Goal: Task Accomplishment & Management: Use online tool/utility

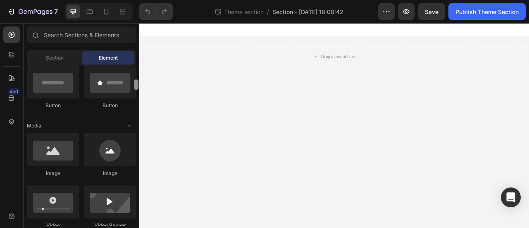
scroll to position [248, 0]
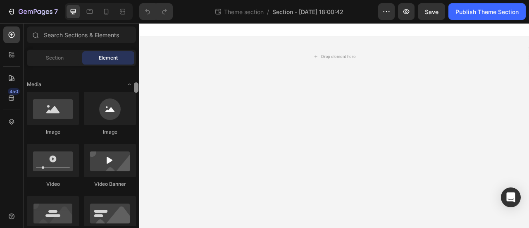
click at [137, 89] on div at bounding box center [136, 87] width 5 height 10
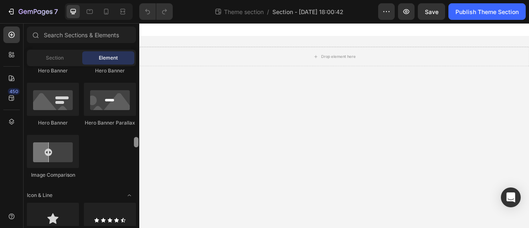
scroll to position [455, 0]
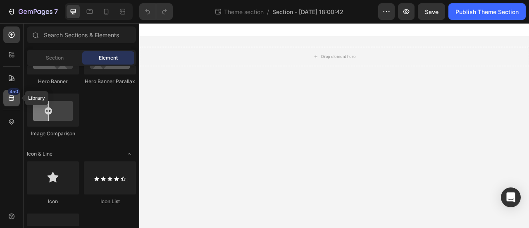
click at [16, 97] on div "450" at bounding box center [11, 98] width 17 height 17
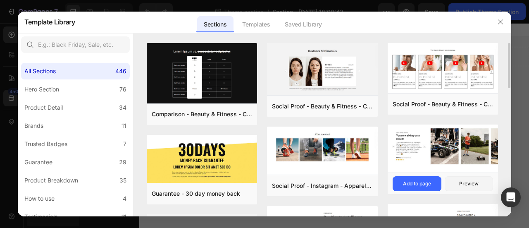
click at [389, 182] on div "Social Proof - Hobbies & Toys - Style 13 Add to page Preview" at bounding box center [443, 184] width 111 height 22
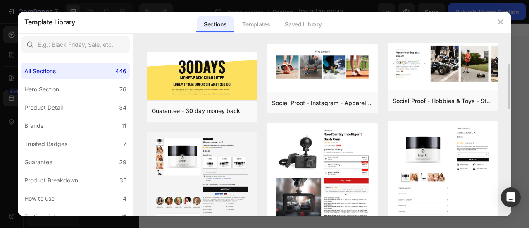
scroll to position [41, 0]
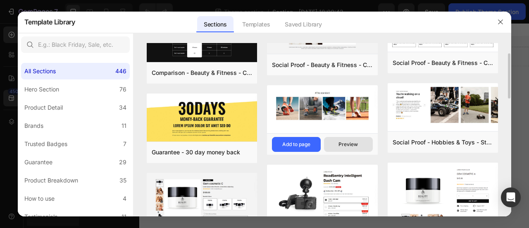
click at [343, 142] on div "Preview" at bounding box center [348, 144] width 19 height 7
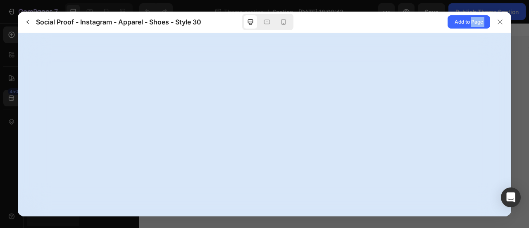
click at [343, 142] on div at bounding box center [265, 125] width 494 height 184
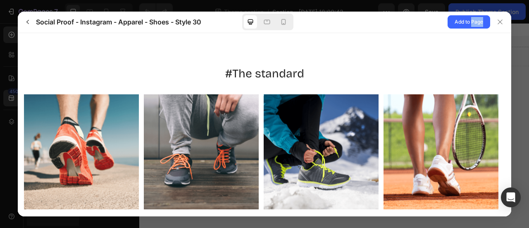
scroll to position [0, 0]
click at [522, 72] on div at bounding box center [264, 114] width 529 height 228
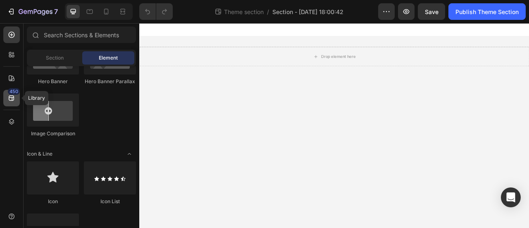
click at [11, 92] on div "450" at bounding box center [14, 91] width 12 height 7
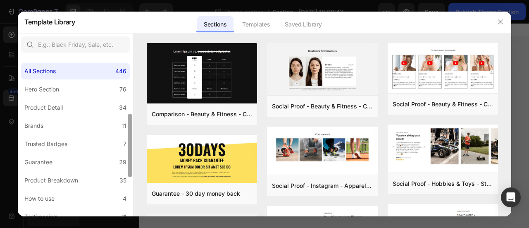
scroll to position [41, 0]
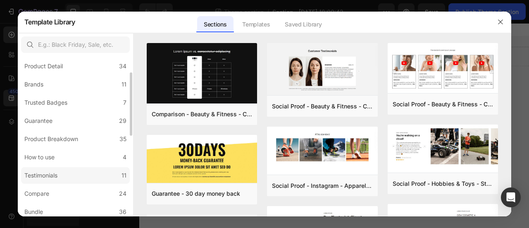
click at [92, 173] on label "Testimonials 11" at bounding box center [75, 175] width 109 height 17
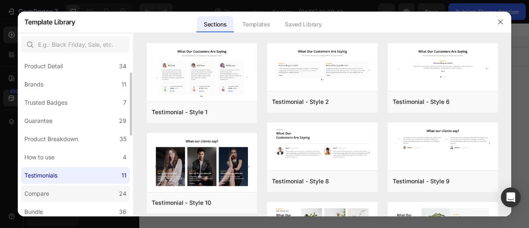
click at [117, 191] on label "Compare 24" at bounding box center [75, 193] width 109 height 17
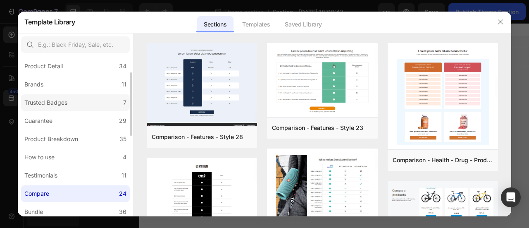
click at [52, 105] on div "Trusted Badges" at bounding box center [45, 103] width 43 height 10
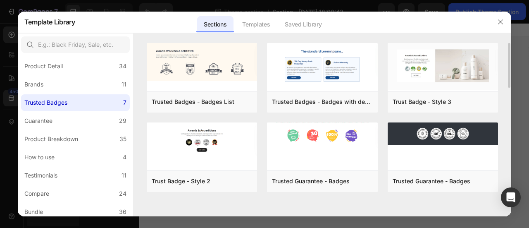
click at [138, 130] on div "Trusted Badges - Badges List Add to page Preview Trust Badge - Style 2 Add to p…" at bounding box center [323, 130] width 379 height 174
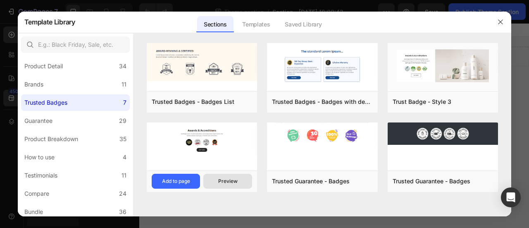
click at [227, 184] on div "Preview" at bounding box center [227, 180] width 19 height 7
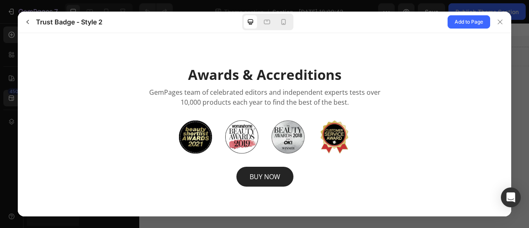
scroll to position [0, 0]
click at [502, 23] on icon at bounding box center [500, 21] width 5 height 5
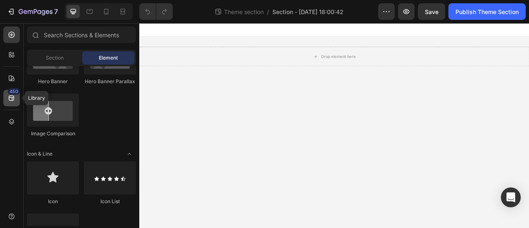
click at [6, 99] on div "450" at bounding box center [11, 98] width 17 height 17
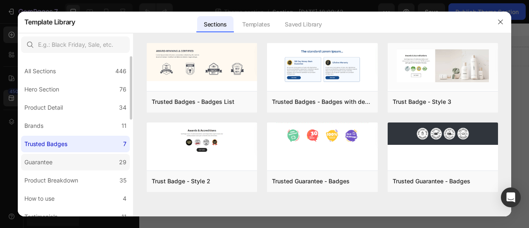
click at [38, 165] on div "Guarantee" at bounding box center [38, 162] width 28 height 10
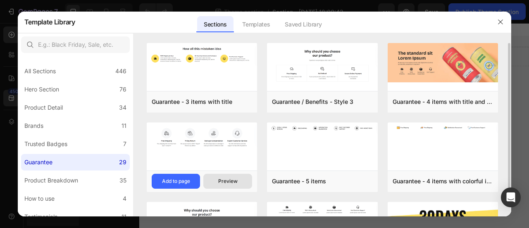
click at [232, 182] on div "Preview" at bounding box center [227, 180] width 19 height 7
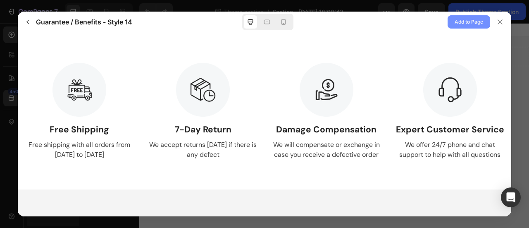
click at [462, 19] on span "Add to Page" at bounding box center [469, 22] width 29 height 10
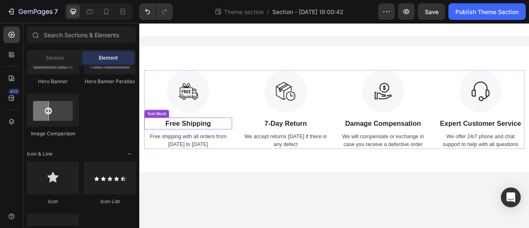
click at [205, 155] on p "Free Shipping" at bounding box center [201, 150] width 110 height 13
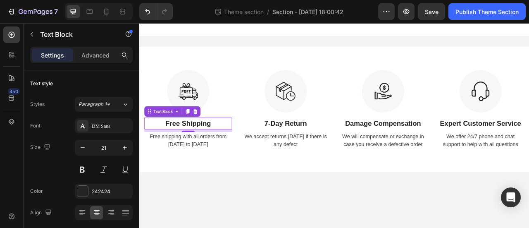
click at [192, 149] on p "Free Shipping" at bounding box center [201, 150] width 110 height 13
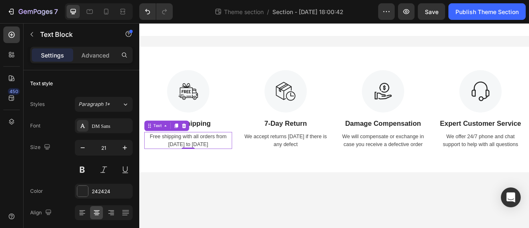
click at [161, 168] on div "Free shipping with all orders from [DATE] to [DATE]" at bounding box center [202, 172] width 112 height 22
click at [164, 156] on div "Text" at bounding box center [163, 153] width 14 height 7
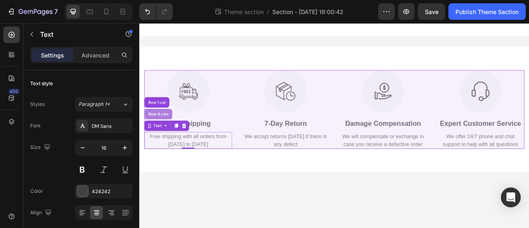
click at [157, 143] on div "Row 4 cols" at bounding box center [164, 138] width 36 height 13
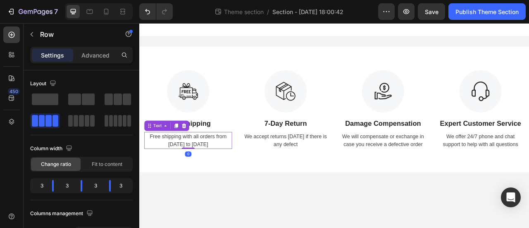
click at [158, 165] on div "Free shipping with all orders from [DATE] to [DATE]" at bounding box center [202, 172] width 112 height 22
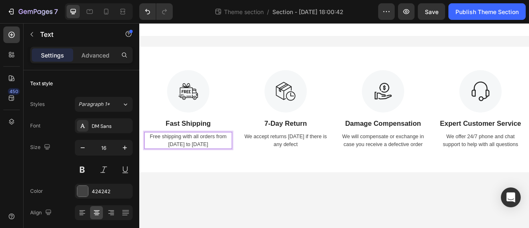
click at [163, 163] on div "Free shipping with all orders from [DATE] to [DATE]" at bounding box center [202, 172] width 112 height 22
click at [226, 178] on p "Fast shipping with all orders from [DATE] to [DATE]" at bounding box center [201, 172] width 110 height 20
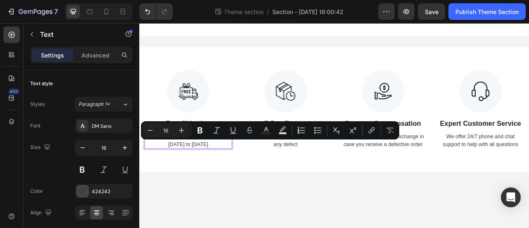
drag, startPoint x: 226, startPoint y: 178, endPoint x: 177, endPoint y: 178, distance: 48.8
click at [177, 178] on p "Fast shipping with all orders from [DATE] to [DATE]" at bounding box center [201, 172] width 110 height 20
